Goal: Entertainment & Leisure: Consume media (video, audio)

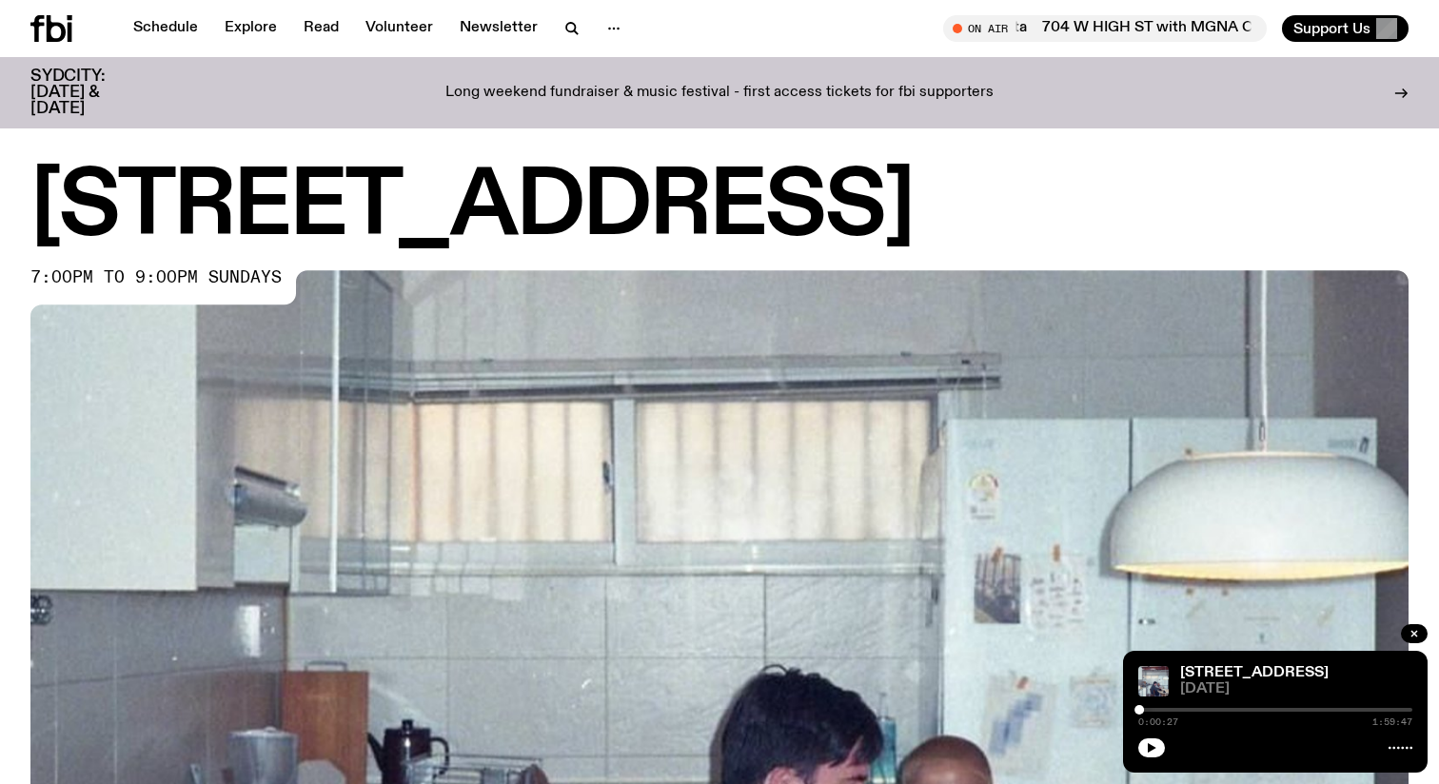
scroll to position [841, 0]
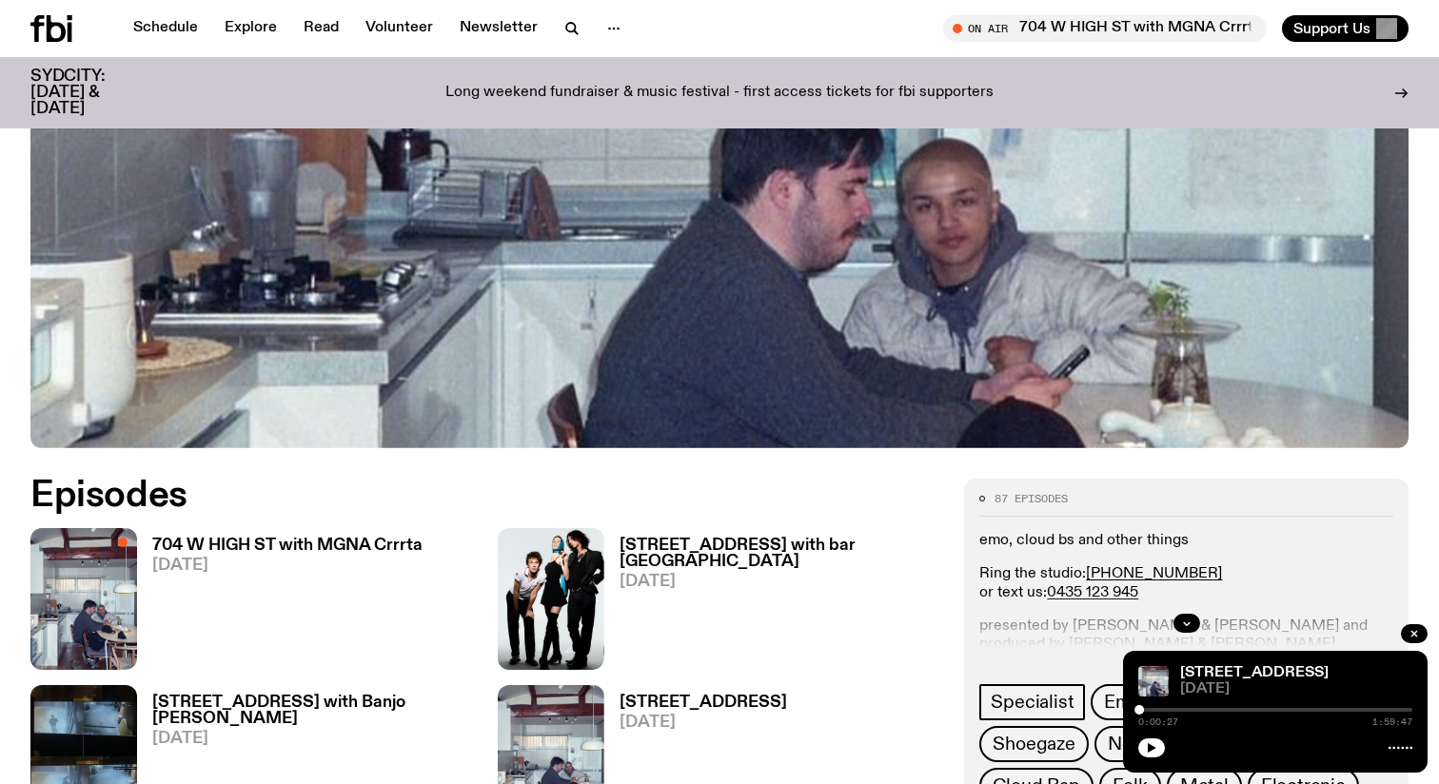
scroll to position [590, 0]
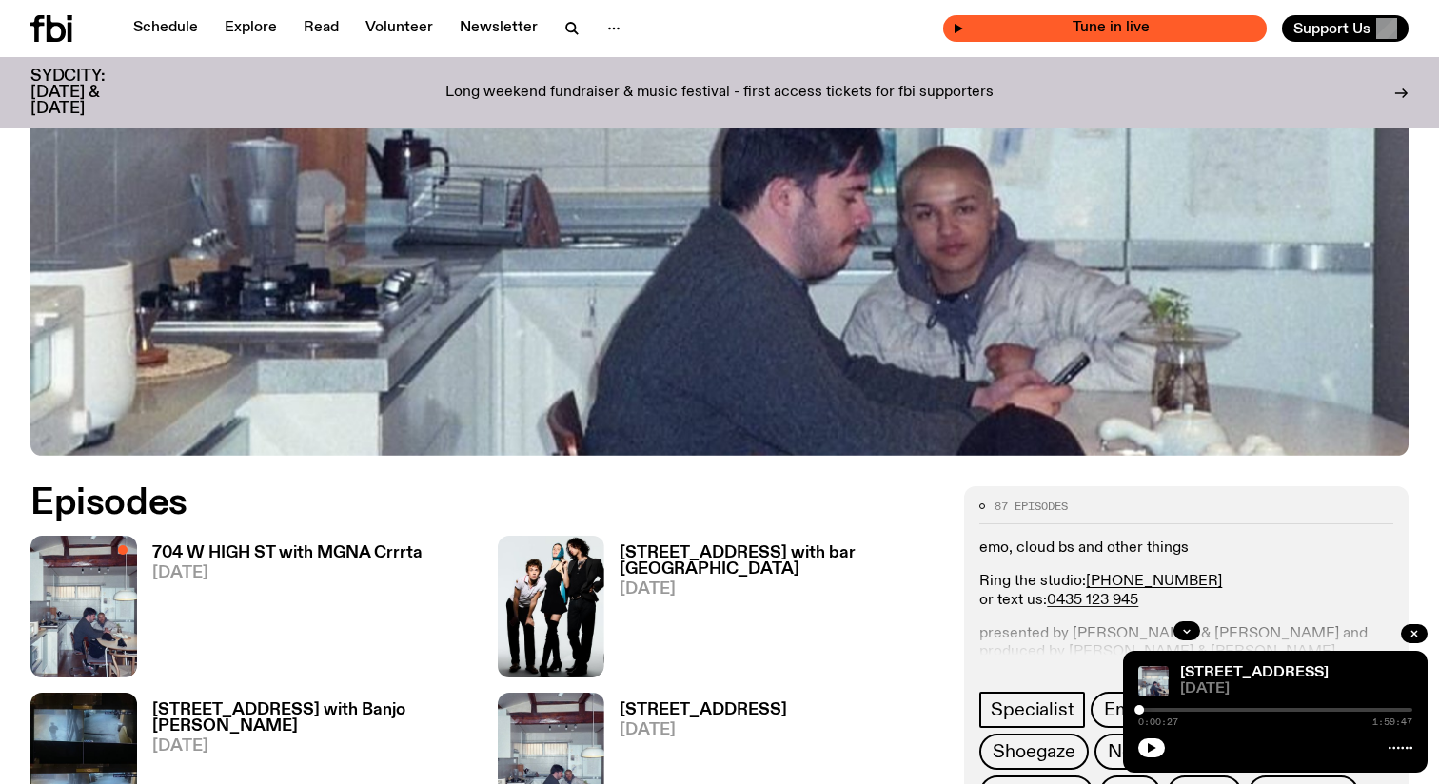
click at [1113, 29] on span "Tune in live" at bounding box center [1110, 28] width 293 height 14
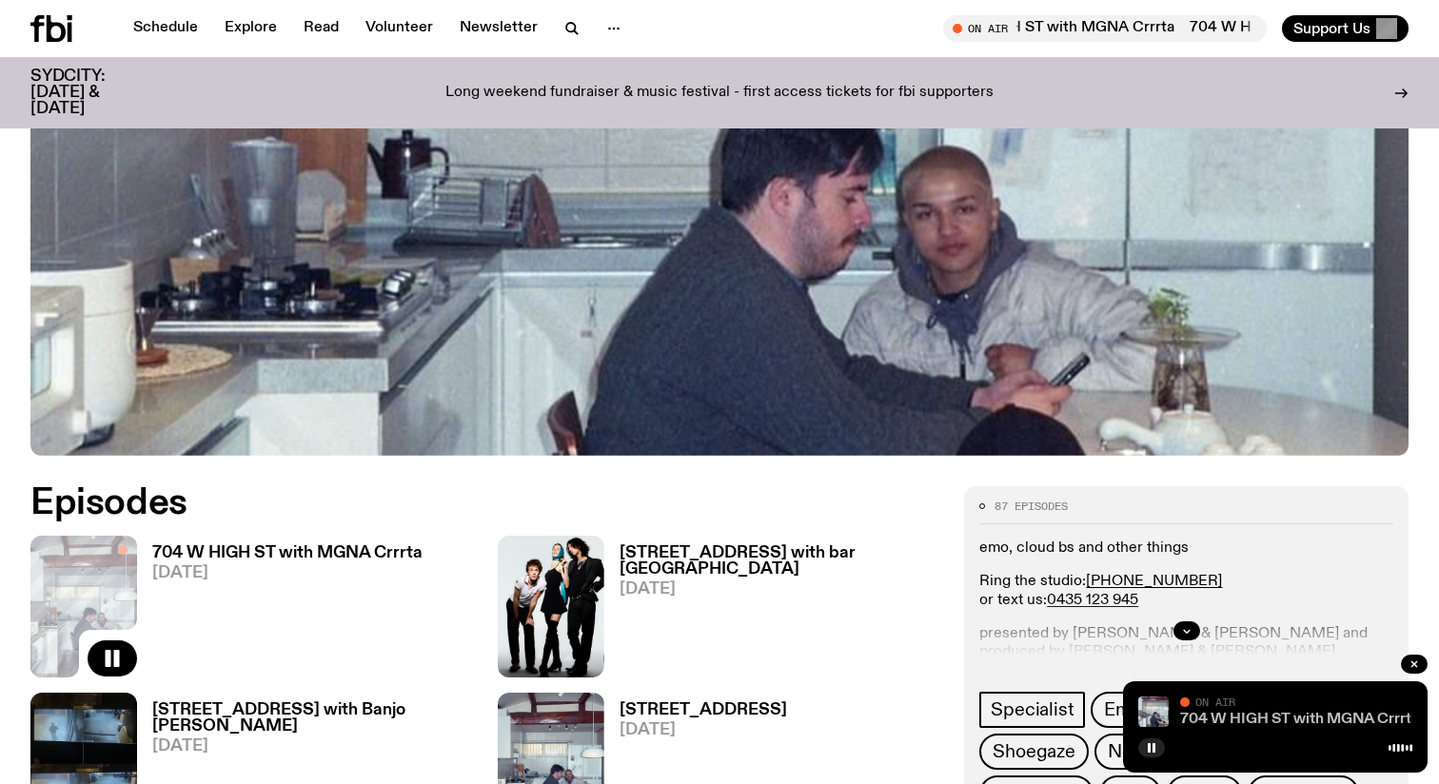
click at [1235, 720] on link "704 W HIGH ST with MGNA Crrrta" at bounding box center [1299, 719] width 239 height 15
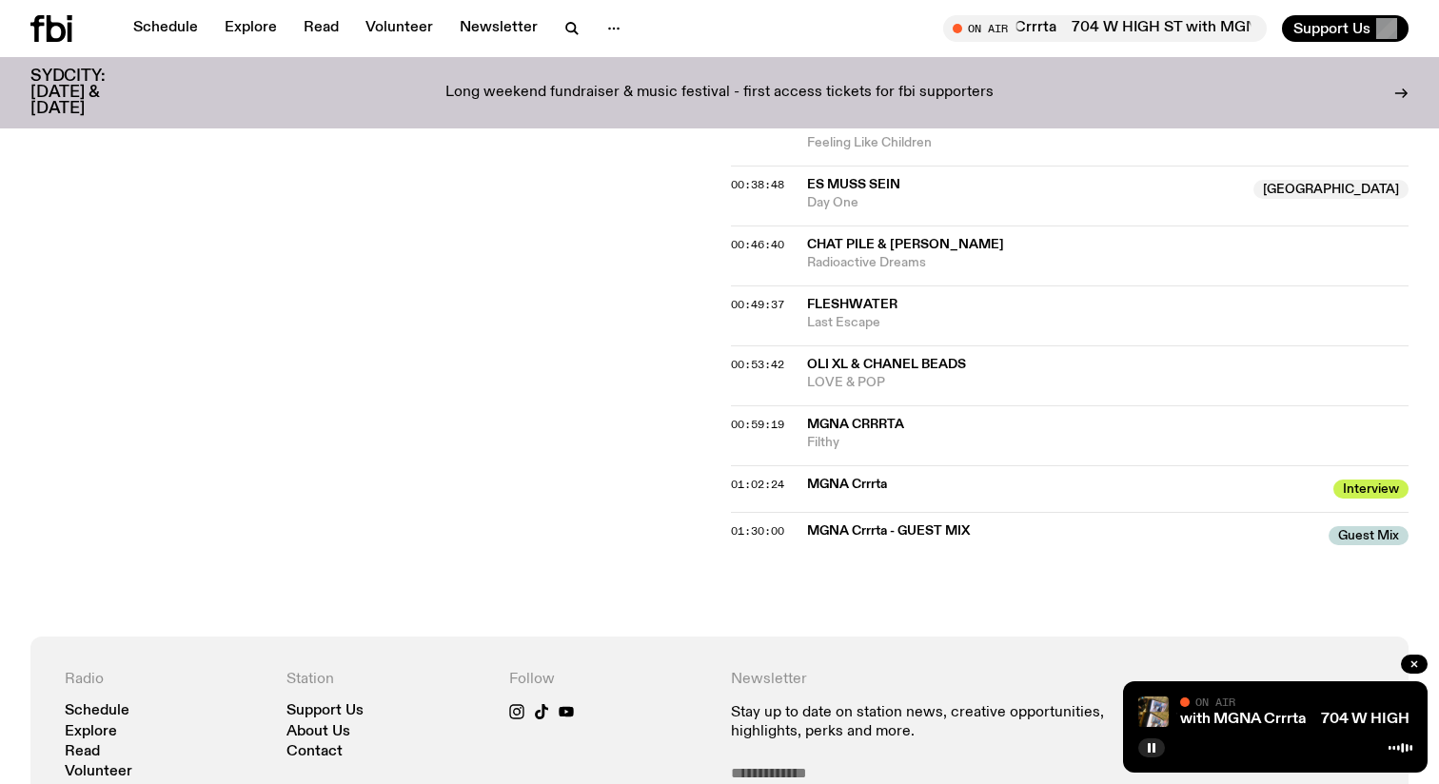
scroll to position [1331, 0]
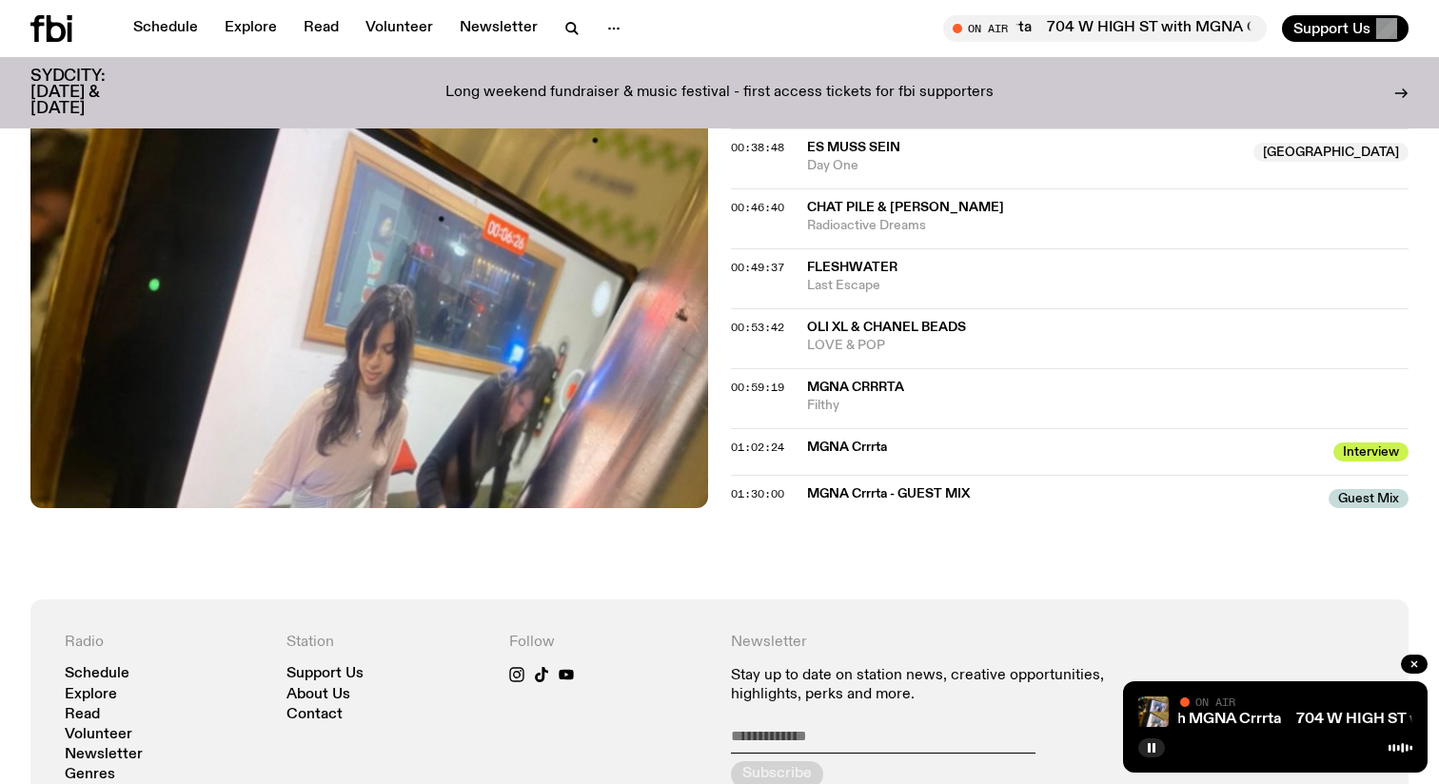
click at [858, 387] on span "MGNA Crrrta" at bounding box center [855, 387] width 97 height 13
click at [853, 412] on span "Filthy" at bounding box center [1108, 406] width 602 height 18
click at [1245, 714] on link "704 W HIGH ST with MGNA Crrrta" at bounding box center [1337, 719] width 239 height 15
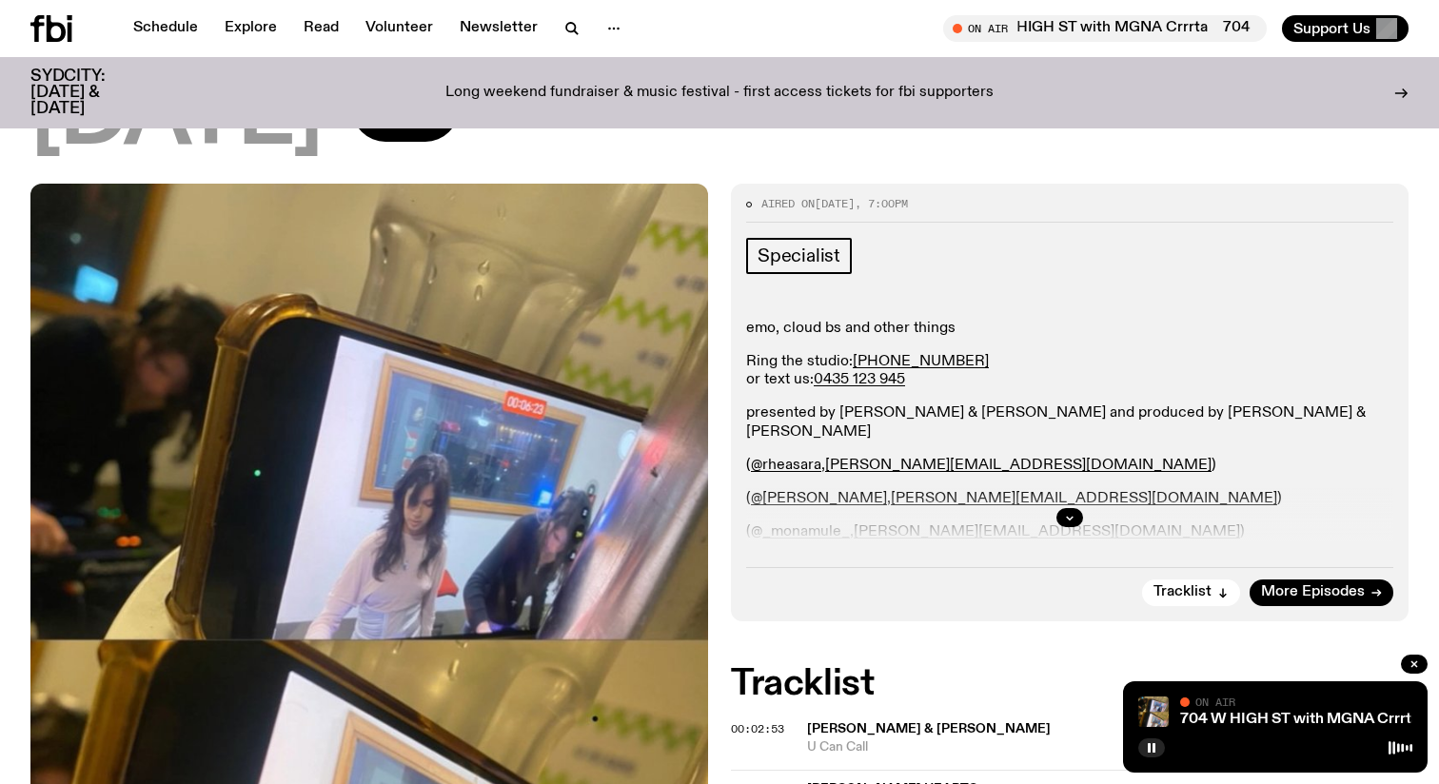
scroll to position [272, 0]
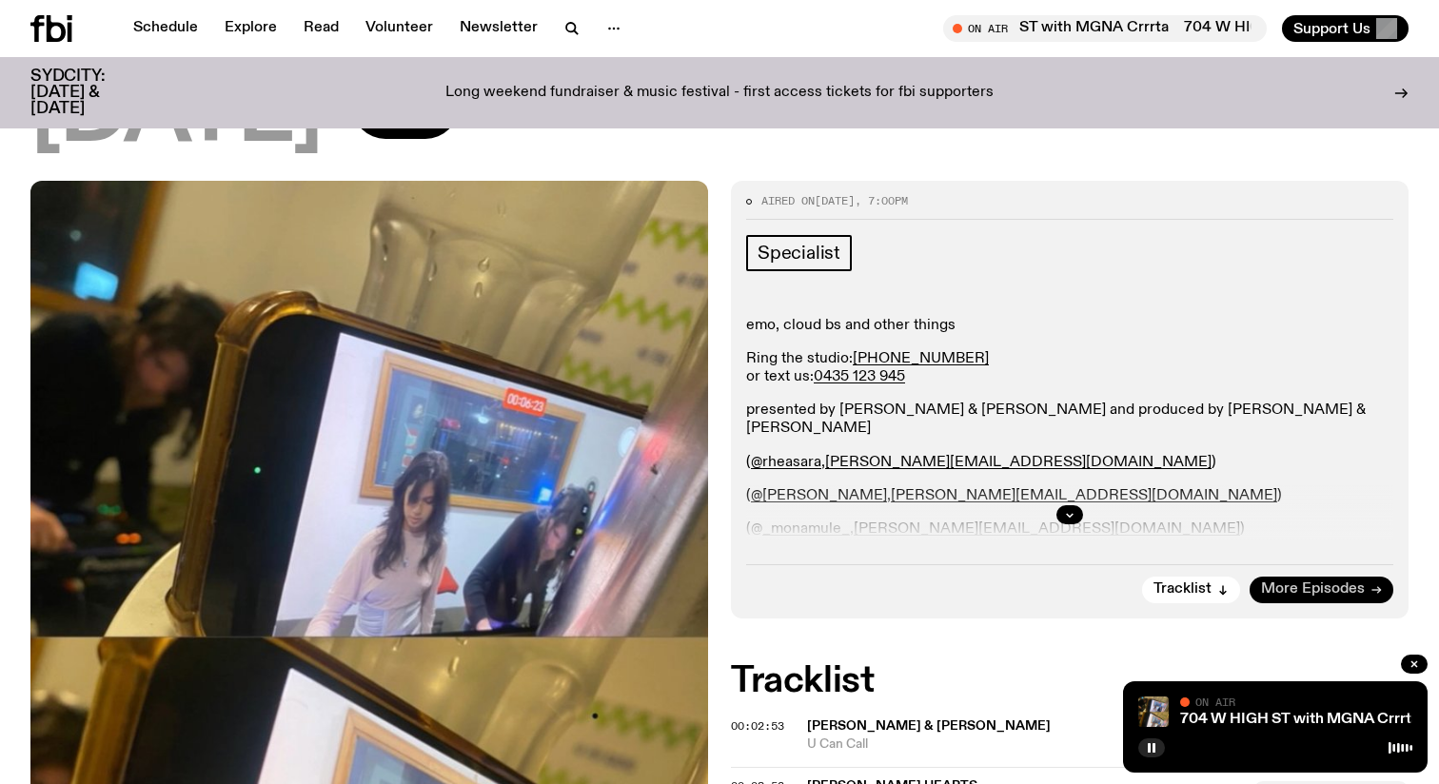
click at [1284, 596] on span "More Episodes" at bounding box center [1313, 590] width 104 height 14
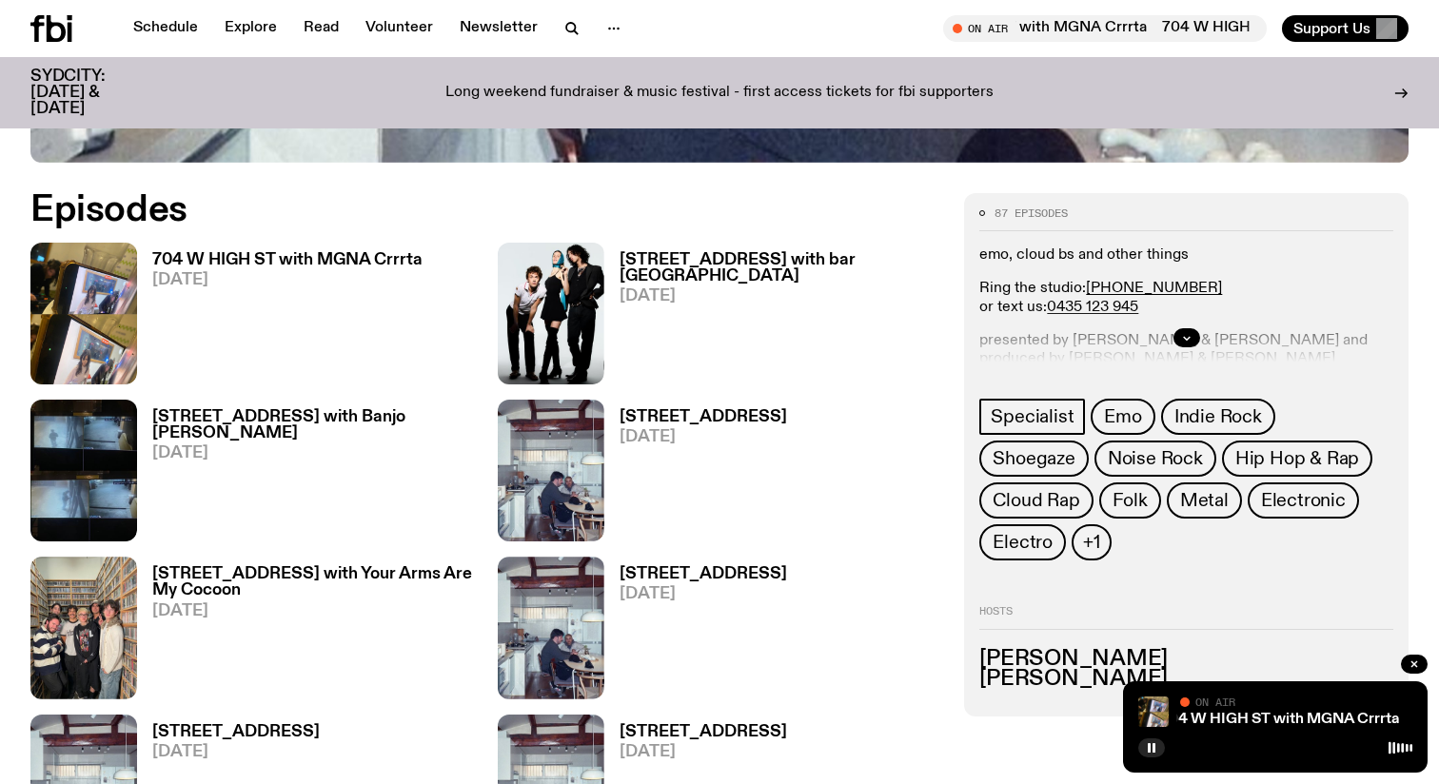
scroll to position [885, 0]
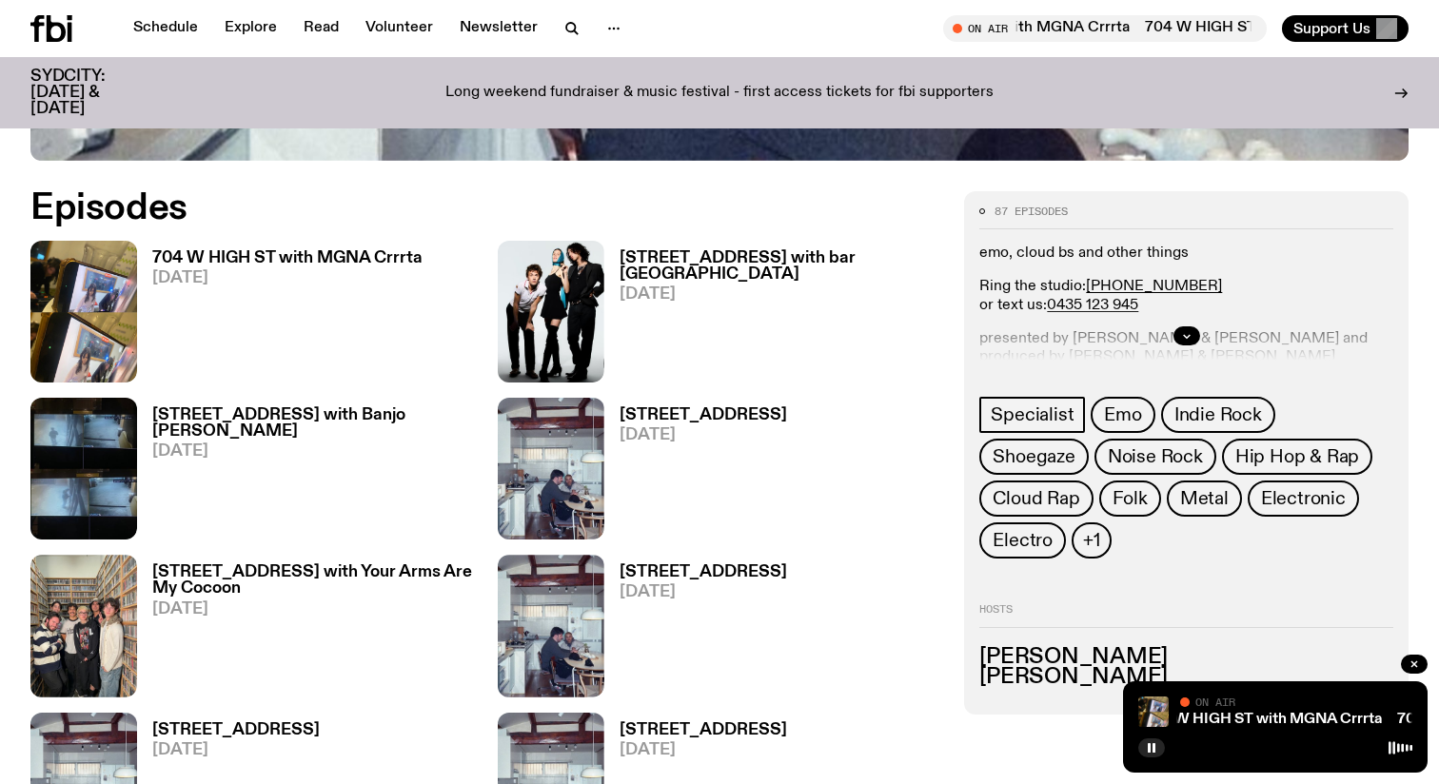
click at [324, 241] on div "704 W HIGH ST with MGNA Crrrta [DATE]" at bounding box center [280, 312] width 286 height 142
click at [324, 250] on h3 "704 W HIGH ST with MGNA Crrrta" at bounding box center [287, 258] width 270 height 16
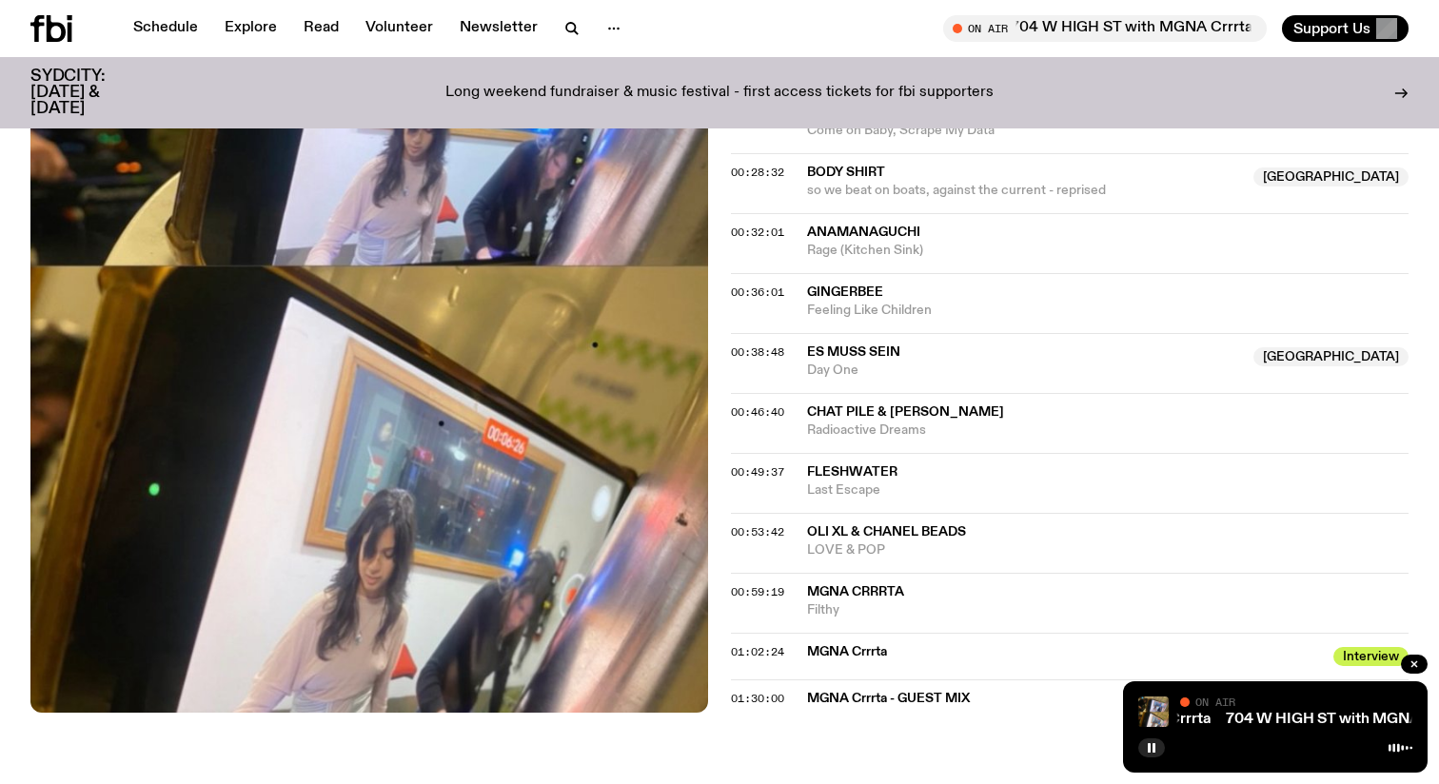
scroll to position [1127, 0]
click at [860, 710] on div "MGNA Crrrta - GUEST MIX Guest Mix" at bounding box center [1062, 700] width 510 height 23
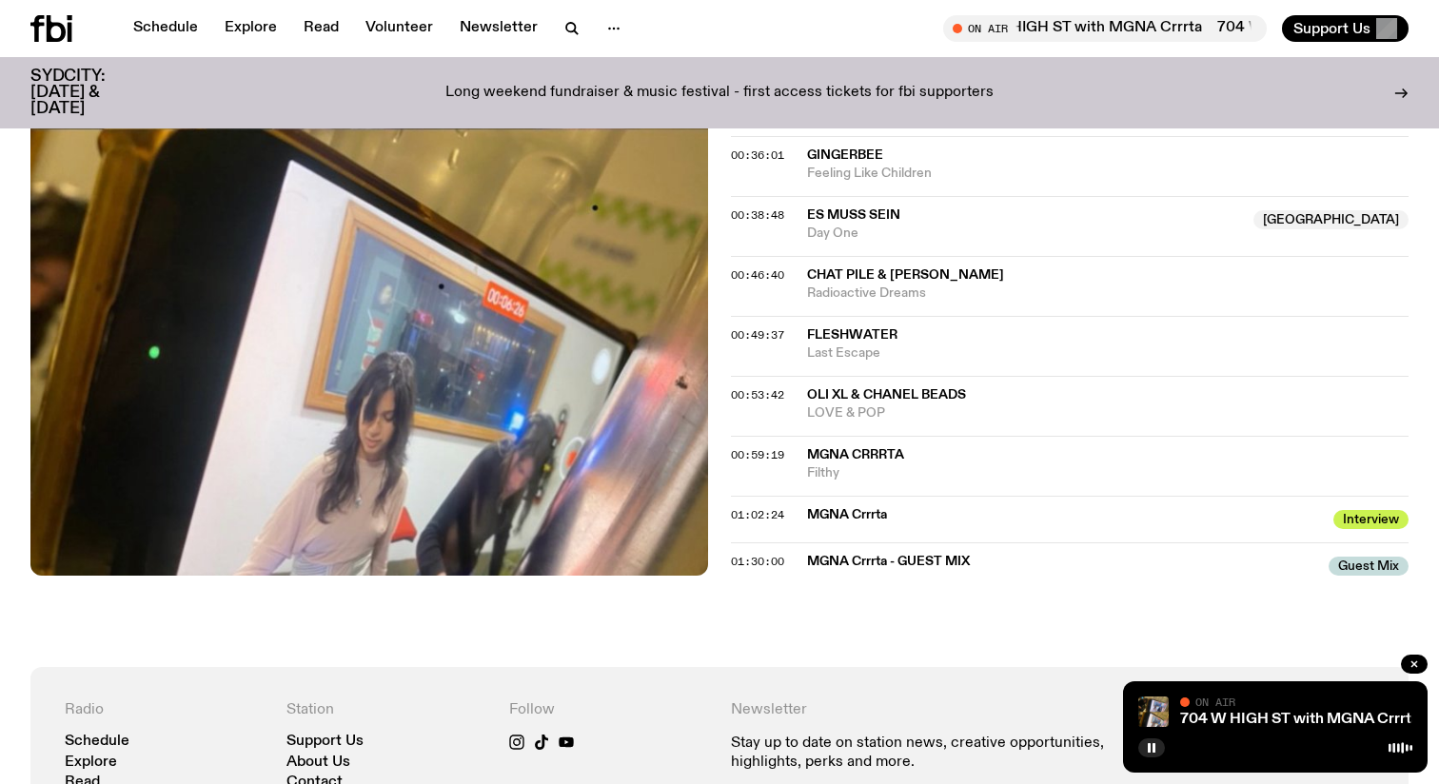
scroll to position [1270, 0]
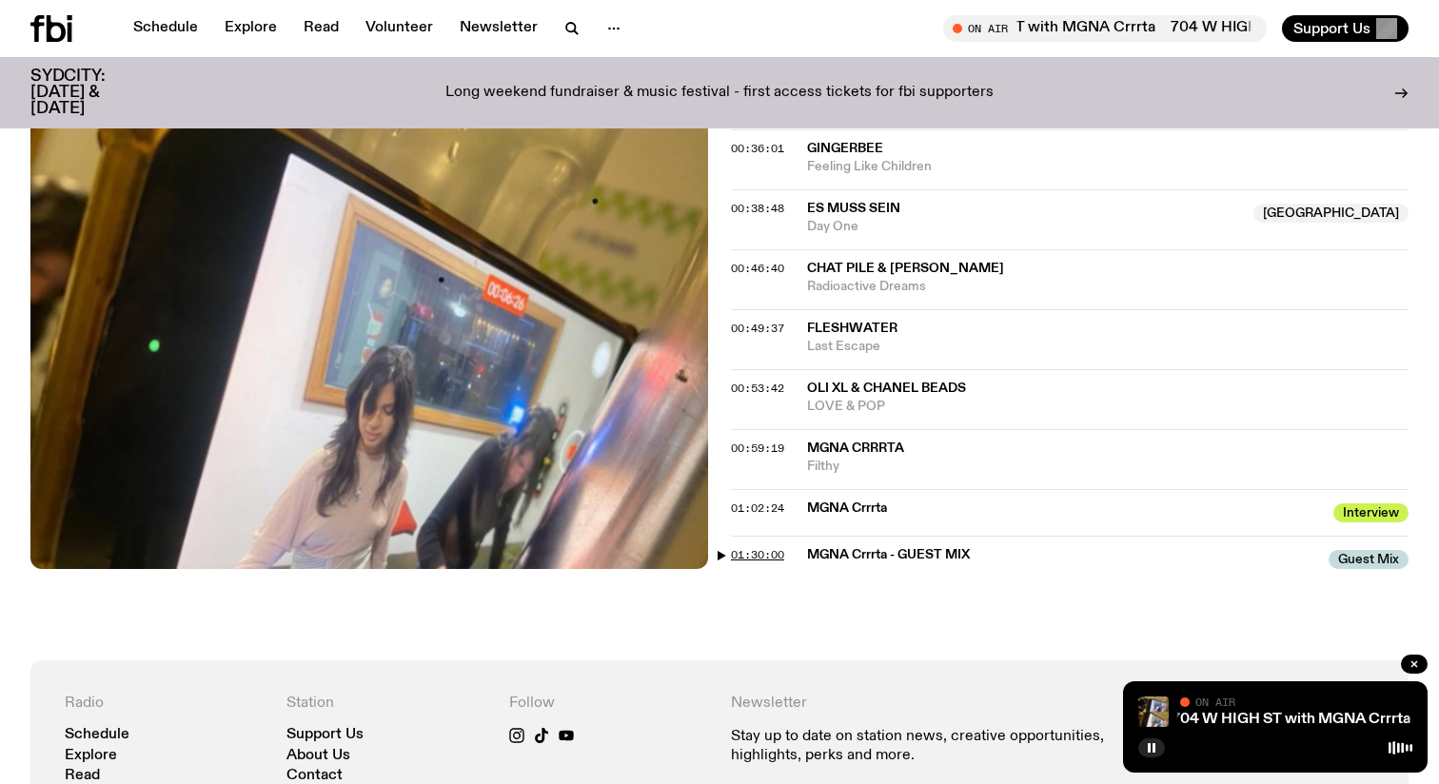
click at [768, 559] on span "01:30:00" at bounding box center [757, 554] width 53 height 15
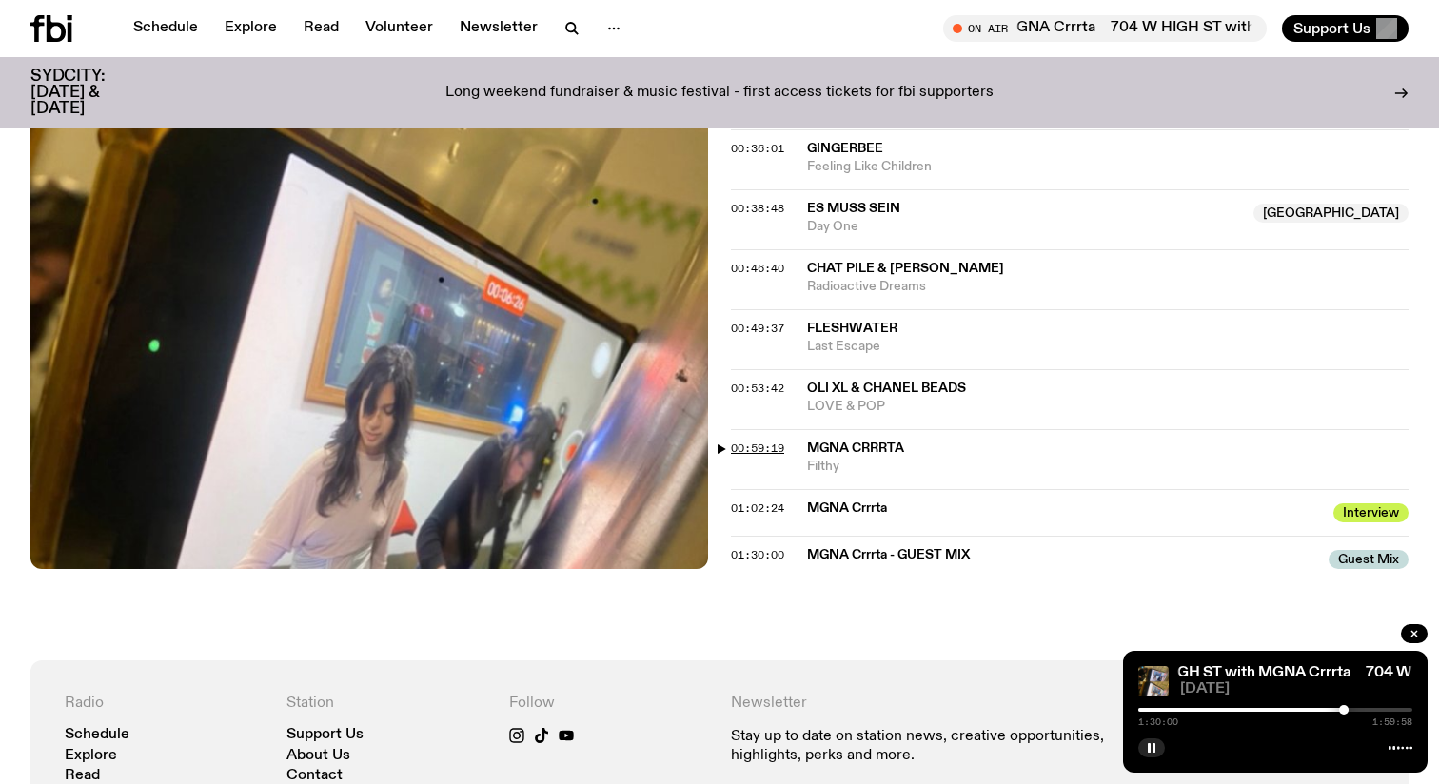
click at [764, 443] on span "00:59:19" at bounding box center [757, 448] width 53 height 15
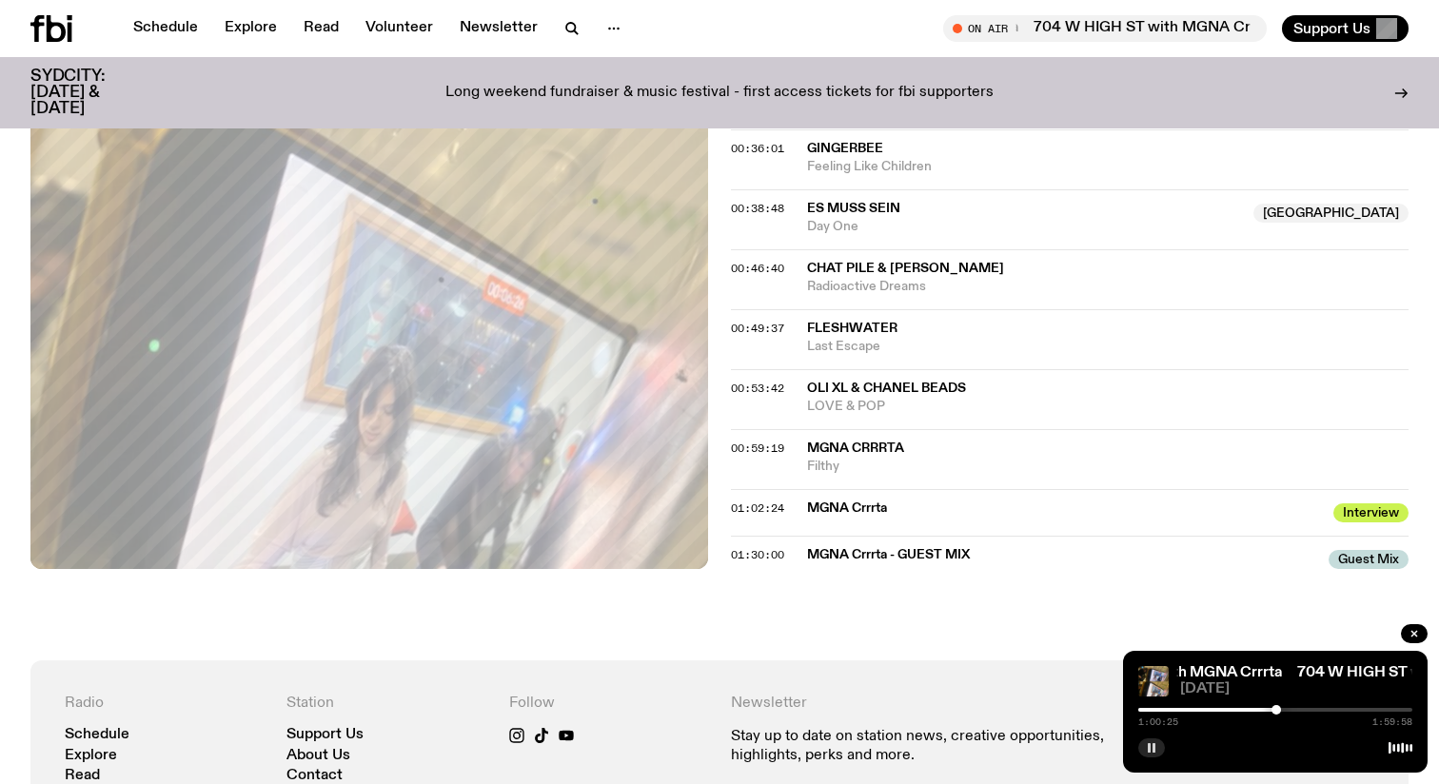
click at [1151, 754] on button "button" at bounding box center [1152, 748] width 27 height 19
